Goal: Task Accomplishment & Management: Use online tool/utility

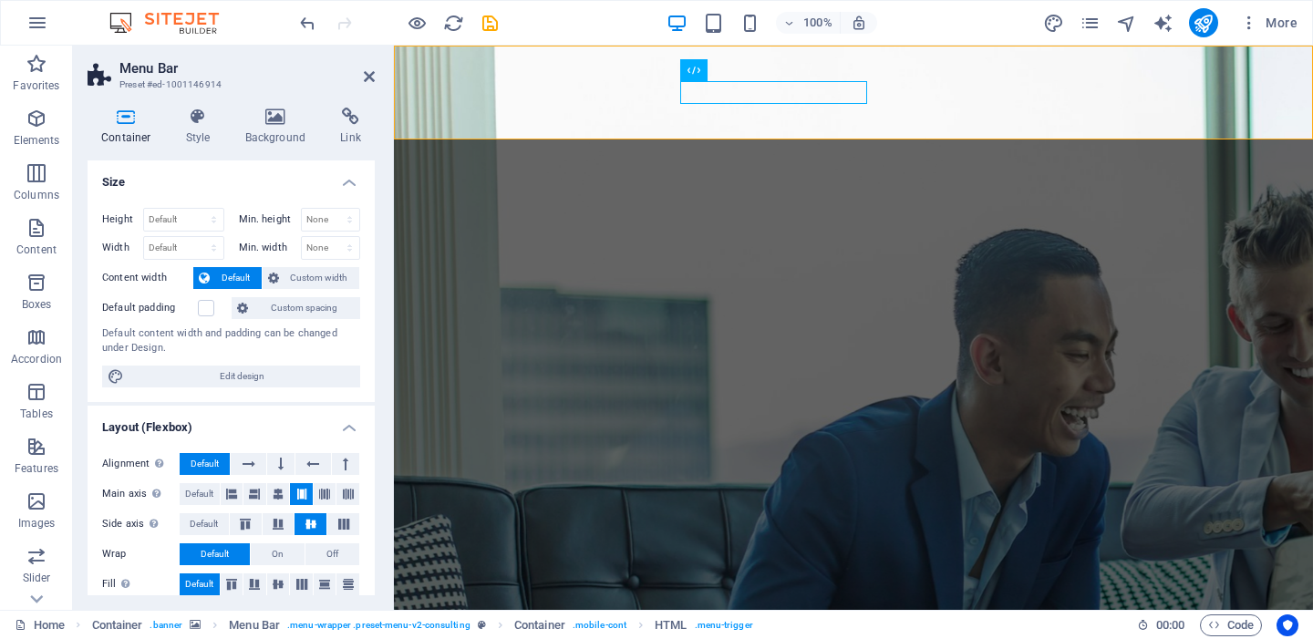
scroll to position [224, 0]
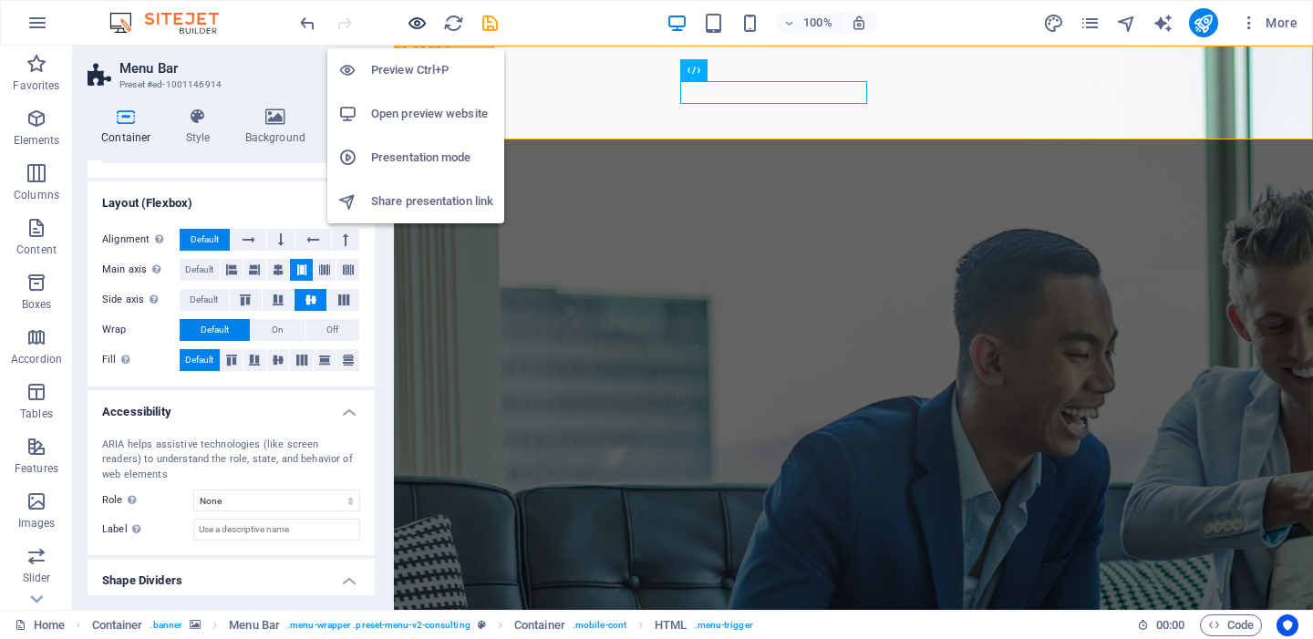
click at [413, 27] on icon "button" at bounding box center [417, 23] width 21 height 21
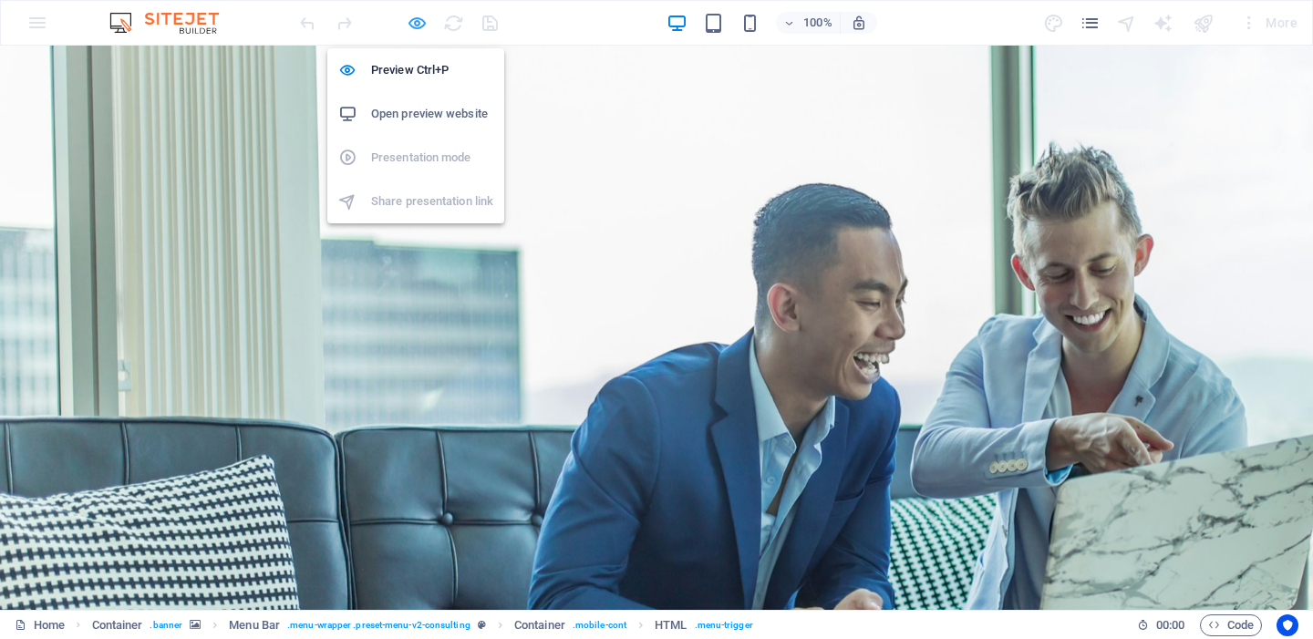
click at [413, 27] on icon "button" at bounding box center [417, 23] width 21 height 21
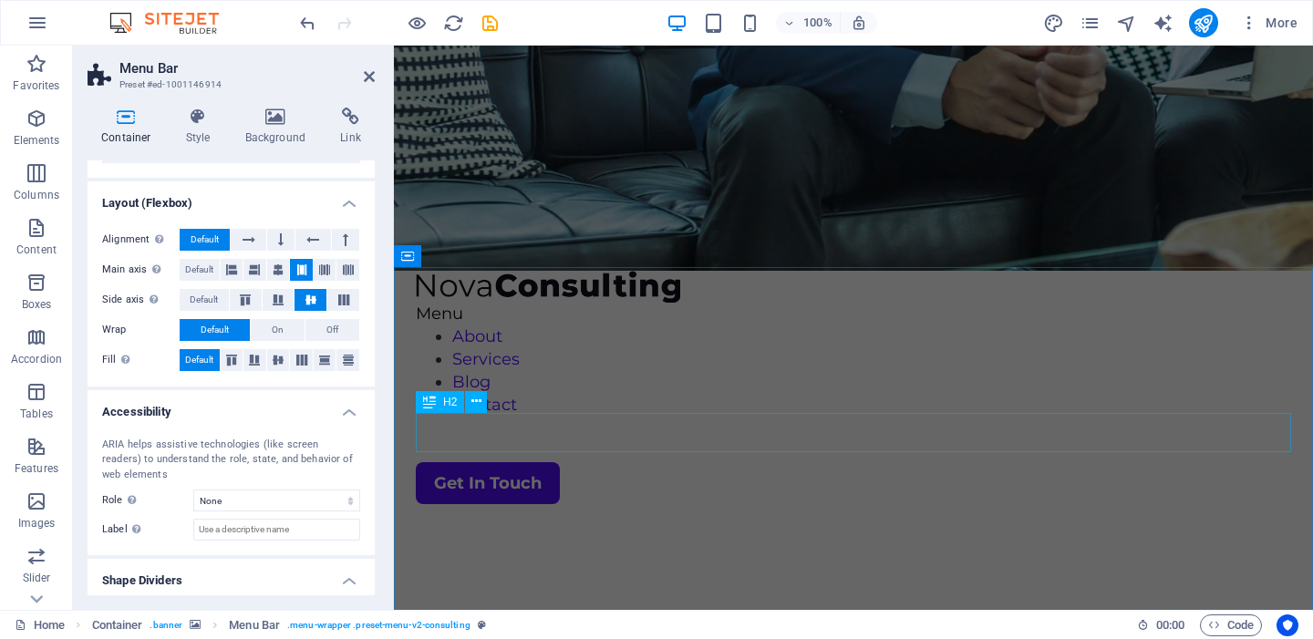
scroll to position [642, 0]
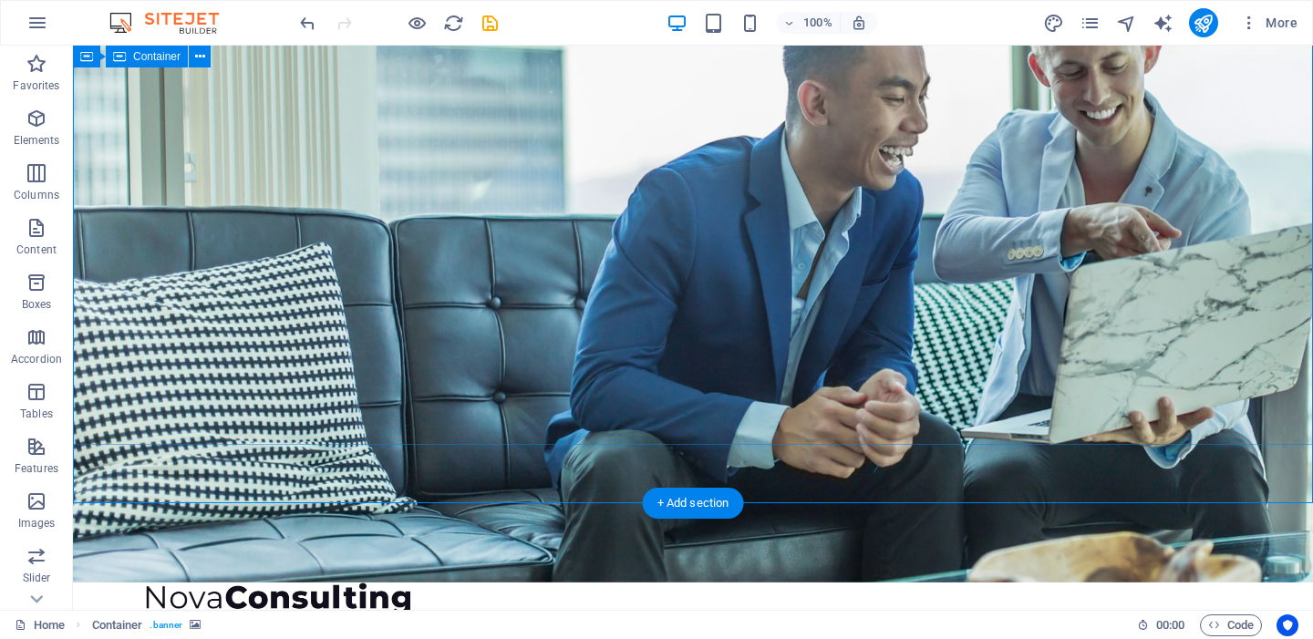
scroll to position [0, 0]
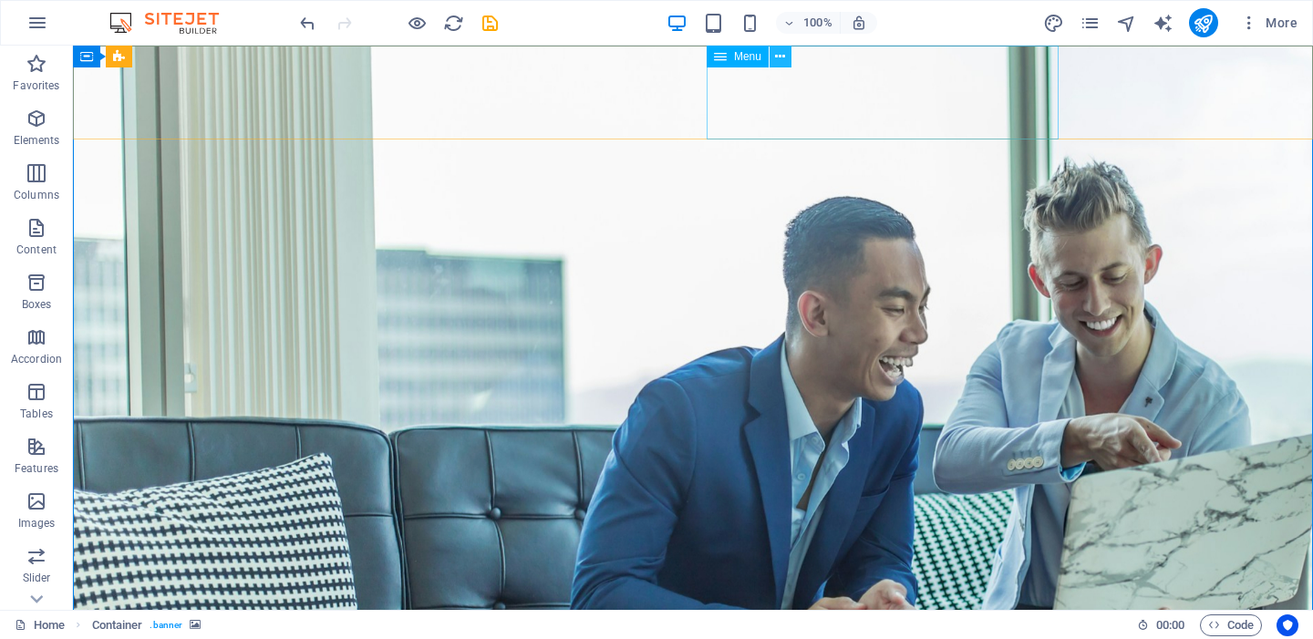
click at [783, 57] on icon at bounding box center [780, 56] width 10 height 19
click at [781, 59] on icon at bounding box center [780, 56] width 10 height 19
click at [789, 62] on button at bounding box center [781, 57] width 22 height 22
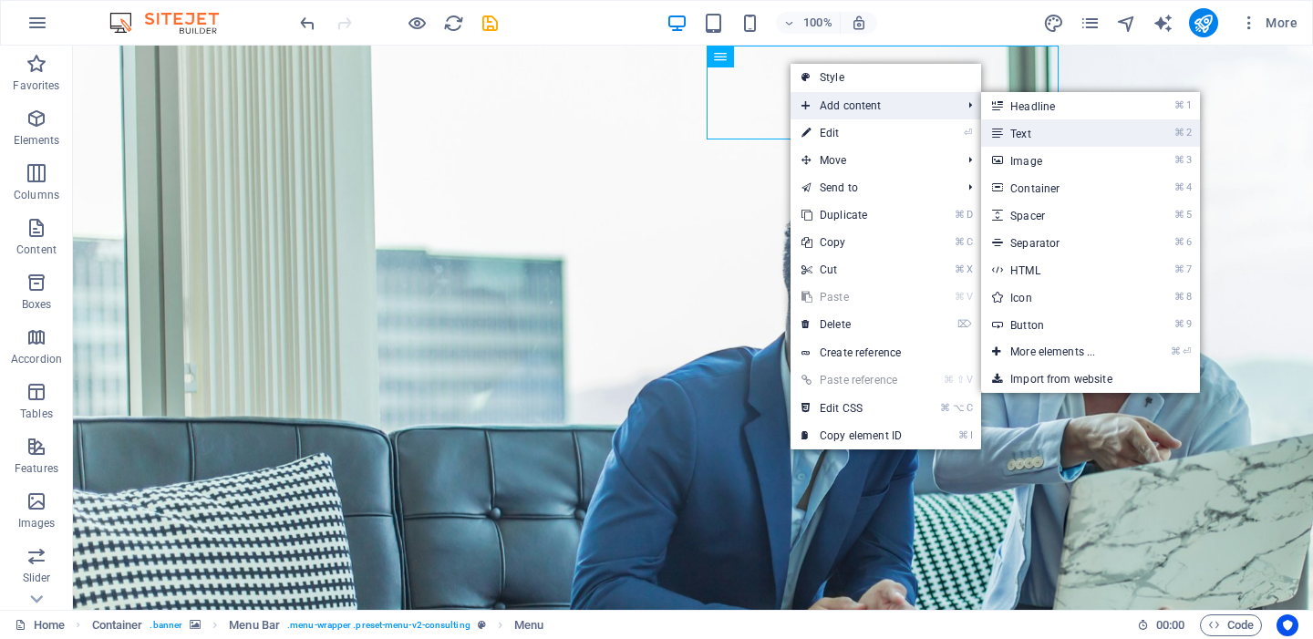
click at [1007, 139] on link "⌘ 2 Text" at bounding box center [1056, 132] width 150 height 27
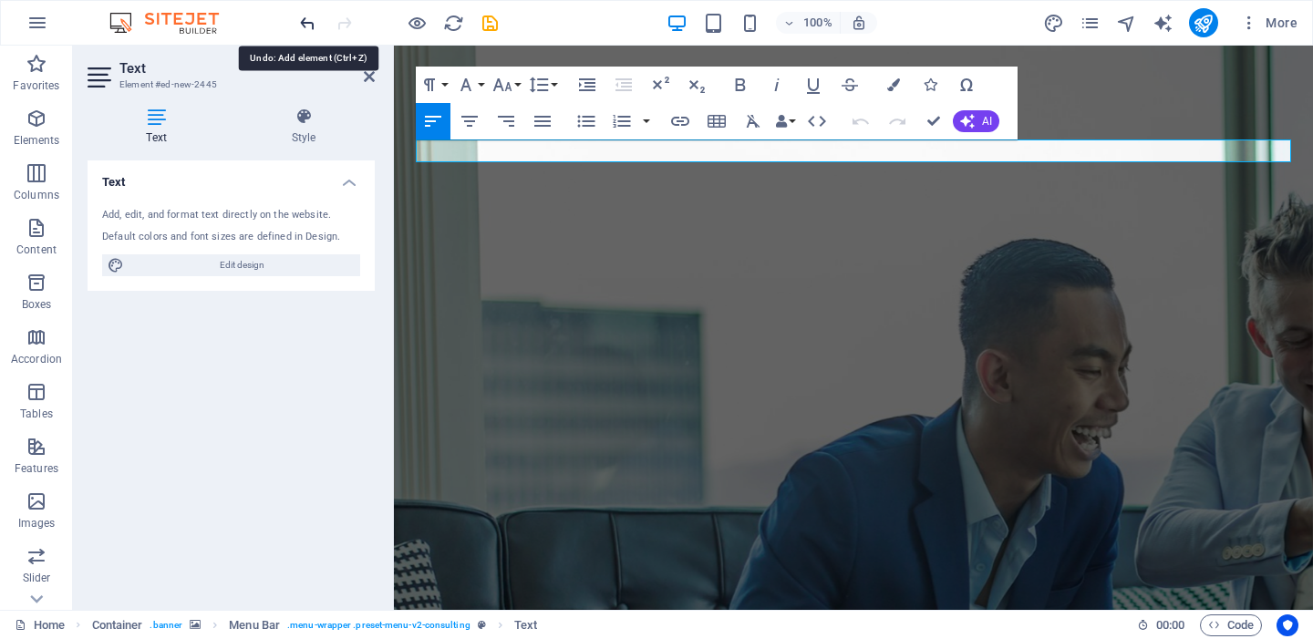
click at [310, 22] on icon "undo" at bounding box center [307, 23] width 21 height 21
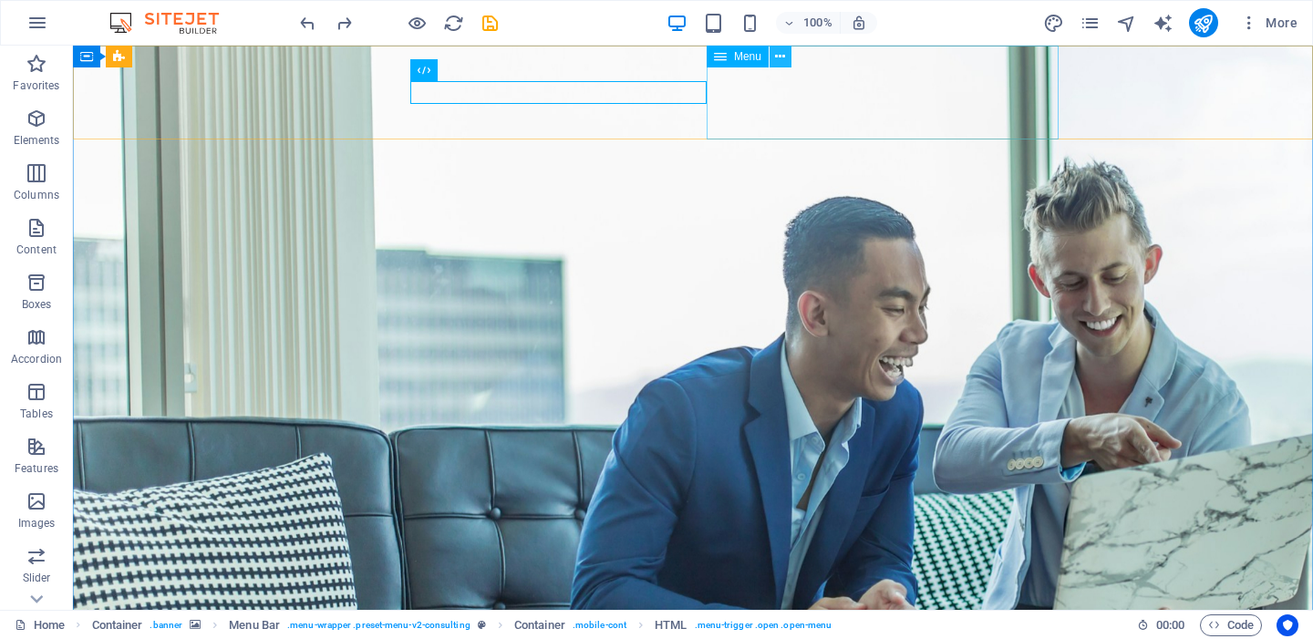
click at [784, 63] on icon at bounding box center [780, 56] width 10 height 19
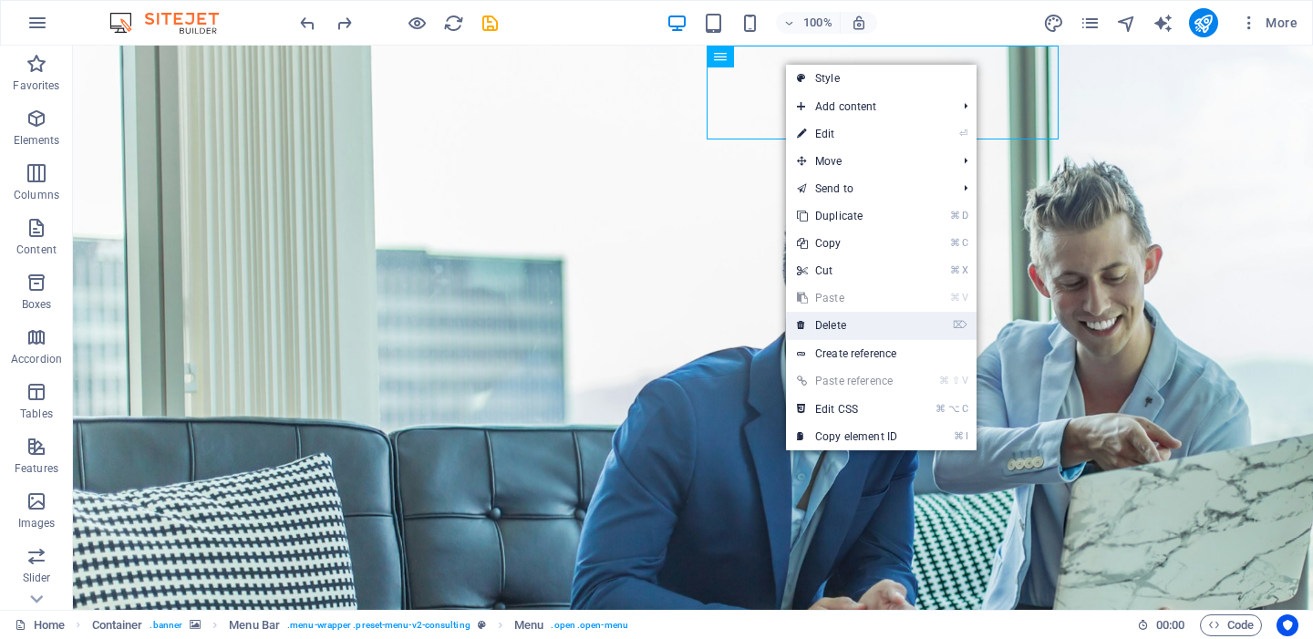
click at [819, 323] on link "⌦ Delete" at bounding box center [847, 325] width 122 height 27
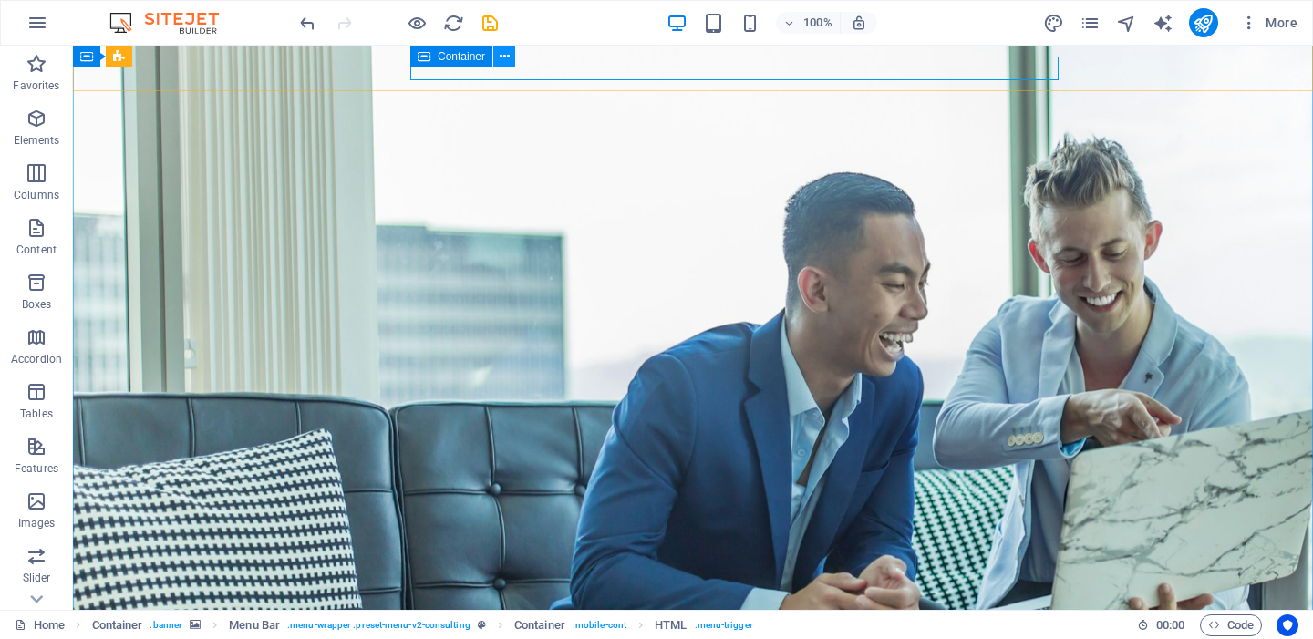
click at [507, 53] on icon at bounding box center [505, 56] width 10 height 19
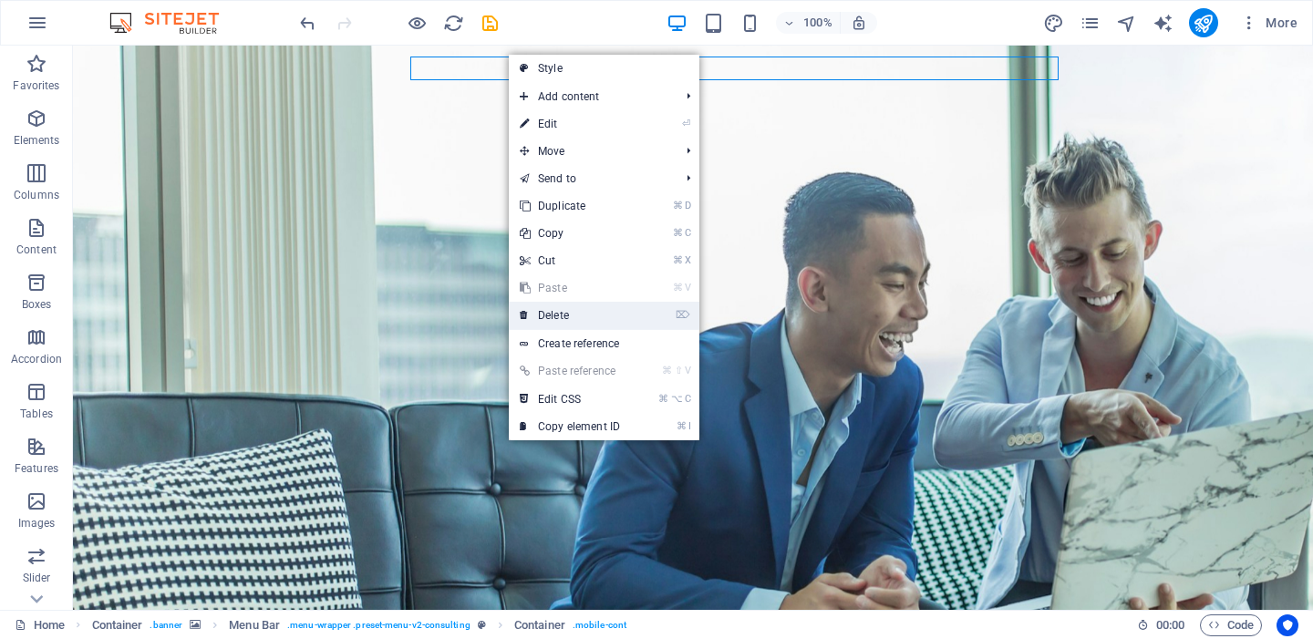
click at [556, 310] on link "⌦ Delete" at bounding box center [570, 315] width 122 height 27
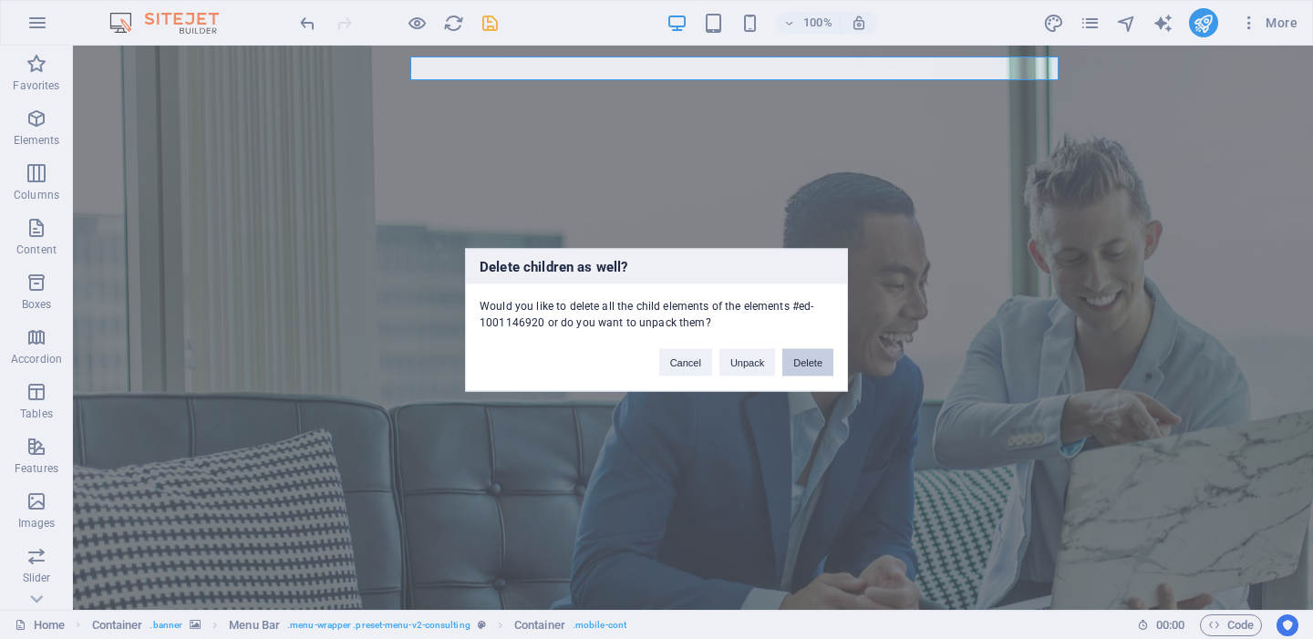
click at [804, 366] on button "Delete" at bounding box center [807, 361] width 51 height 27
